Goal: Find specific page/section: Find specific page/section

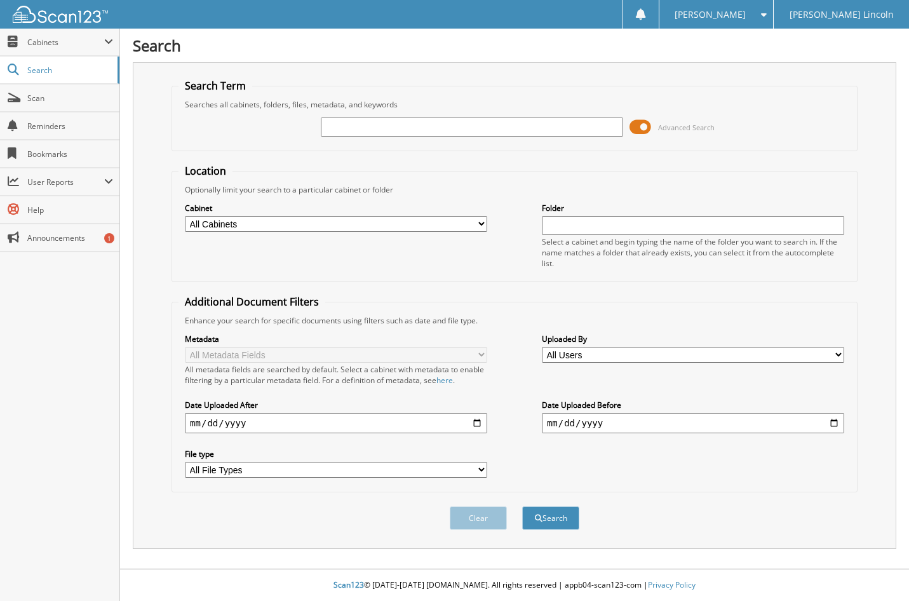
click at [362, 123] on input "text" at bounding box center [472, 127] width 302 height 19
type input "sec02821"
click at [522, 506] on button "Search" at bounding box center [550, 518] width 57 height 24
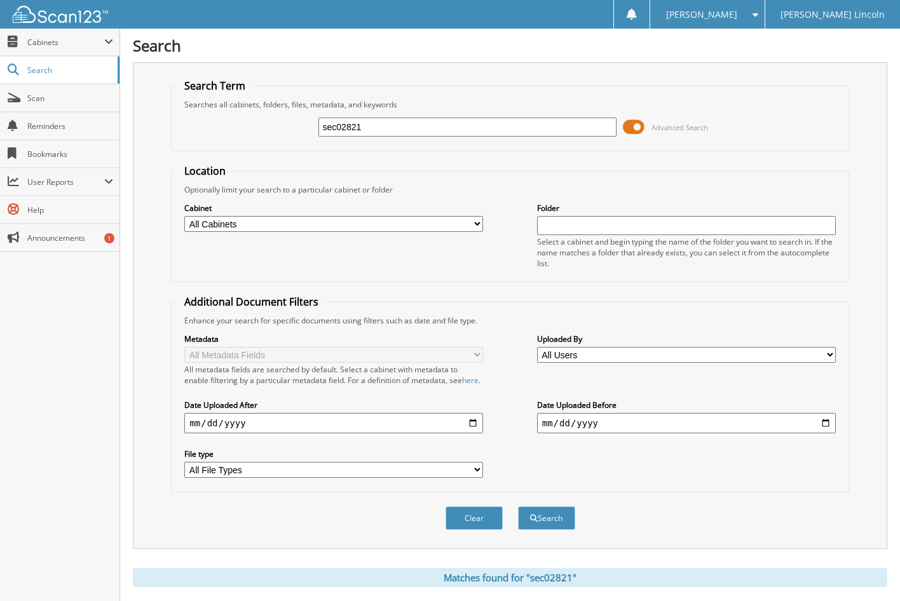
scroll to position [201, 0]
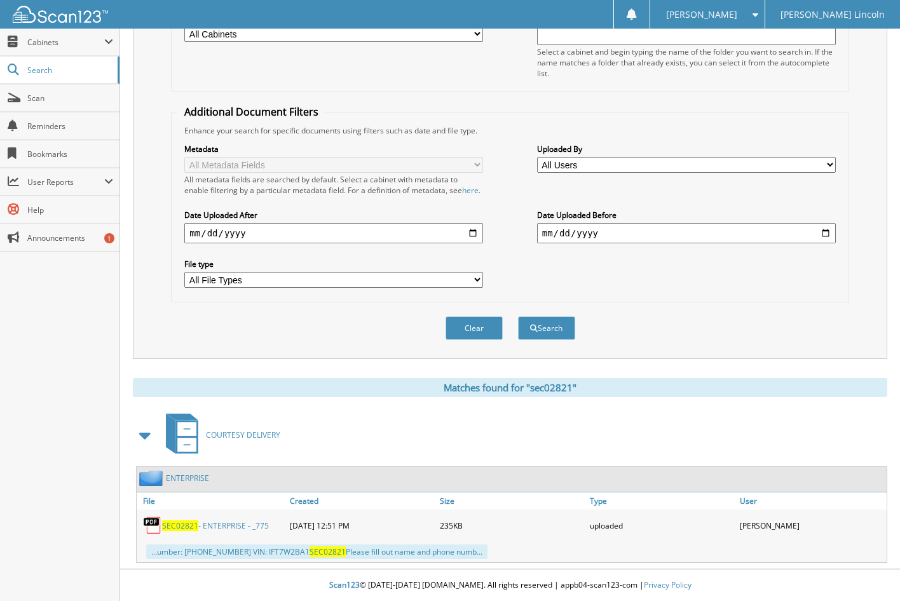
click at [202, 520] on link "SEC02821 - ENTERPRISE - _775" at bounding box center [215, 525] width 107 height 11
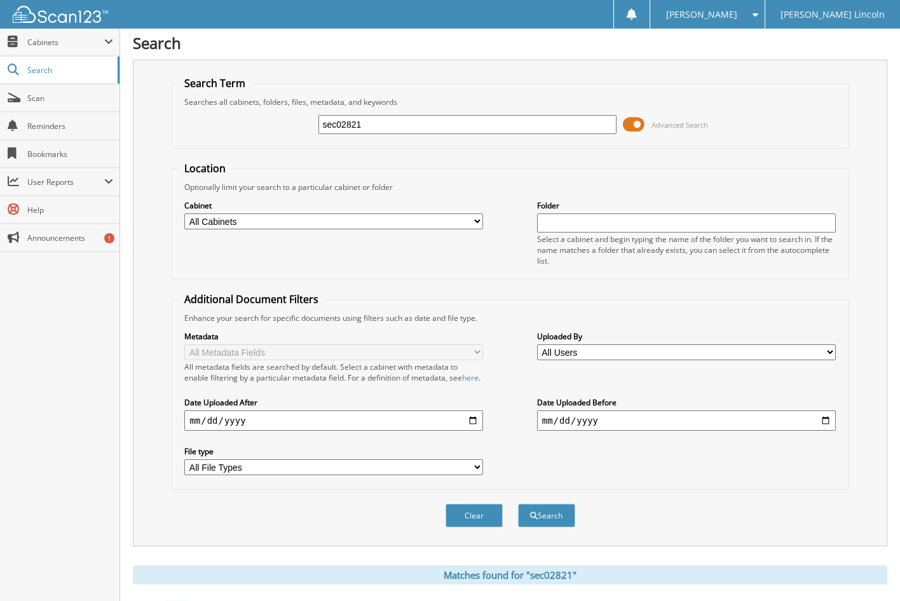
scroll to position [0, 0]
